Goal: Navigation & Orientation: Find specific page/section

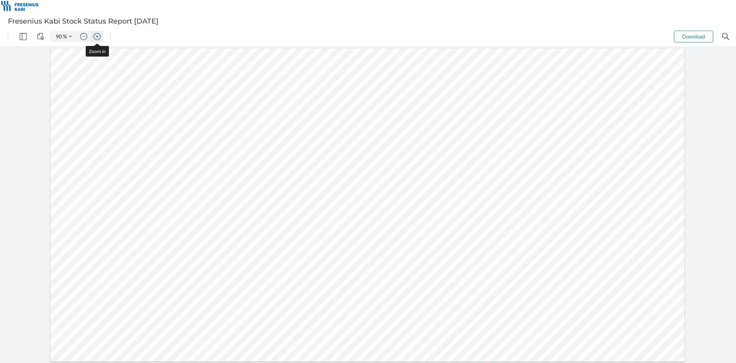
click at [98, 35] on img "Zoom in" at bounding box center [97, 36] width 7 height 7
type input "115"
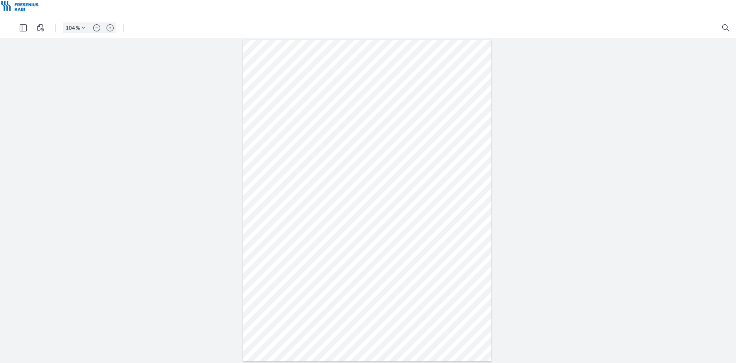
type input "101"
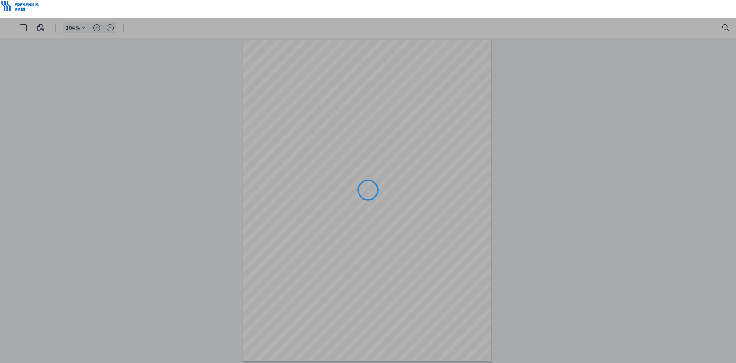
type input "101"
